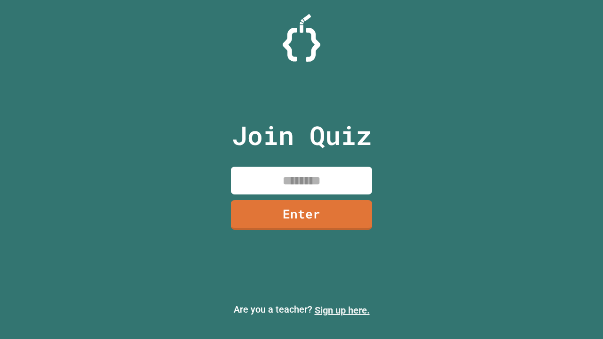
click at [342, 310] on link "Sign up here." at bounding box center [342, 310] width 55 height 11
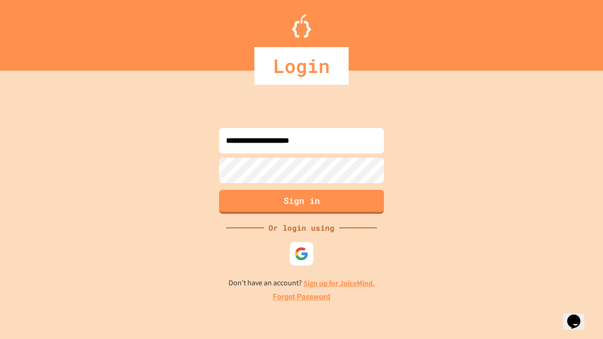
type input "**********"
